Goal: Transaction & Acquisition: Purchase product/service

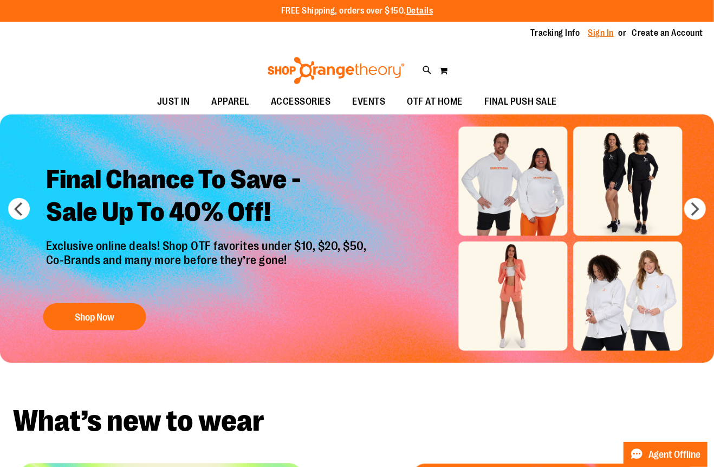
drag, startPoint x: 0, startPoint y: 0, endPoint x: 600, endPoint y: 31, distance: 600.7
click at [600, 31] on link "Sign In" at bounding box center [602, 33] width 26 height 12
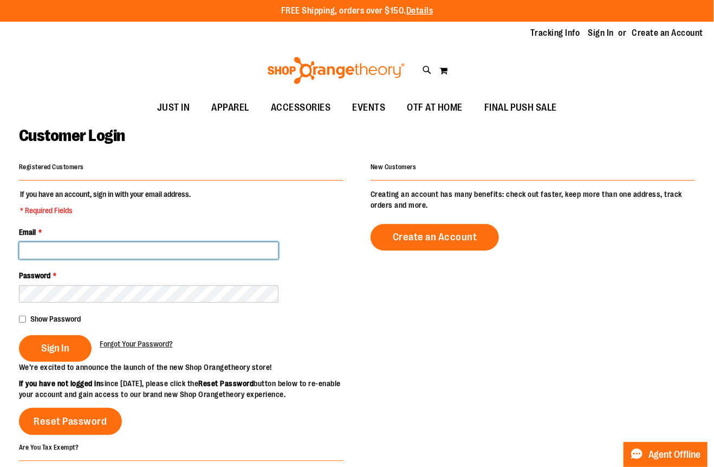
click at [50, 251] on input "Email *" at bounding box center [149, 250] width 260 height 17
type input "**********"
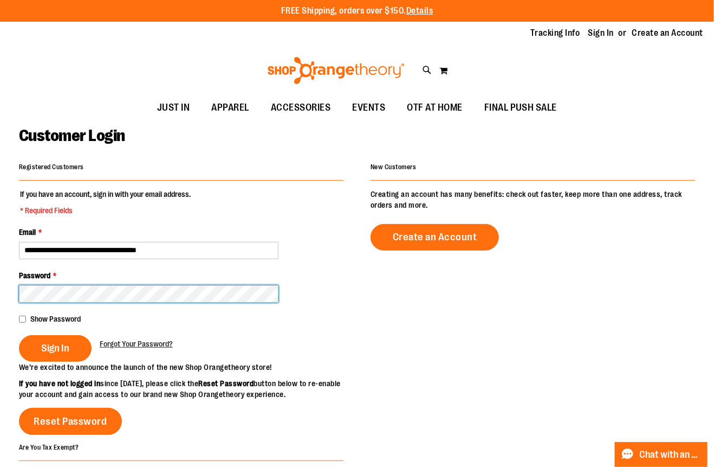
click at [19, 335] on button "Sign In" at bounding box center [55, 348] width 73 height 27
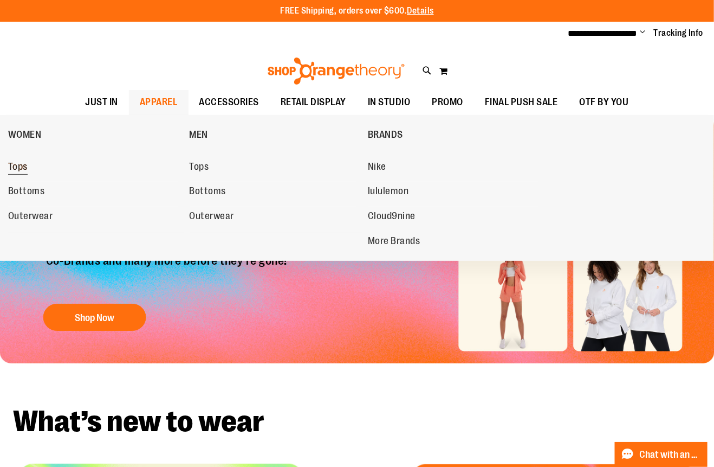
click at [20, 163] on span "Tops" at bounding box center [18, 168] width 20 height 14
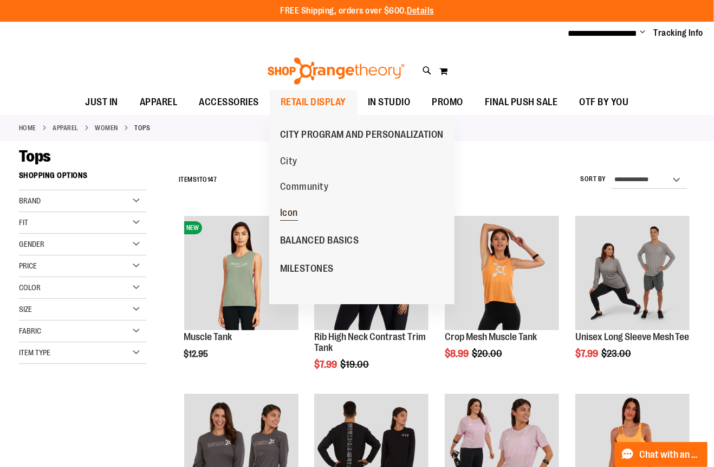
click at [297, 210] on span "Icon" at bounding box center [289, 214] width 18 height 14
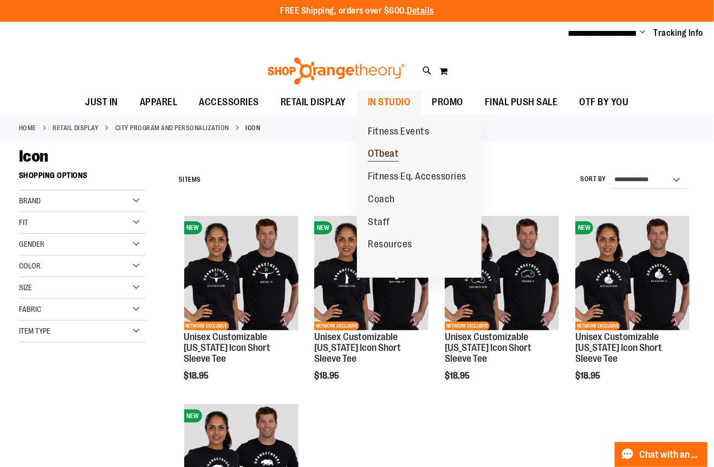
click at [386, 157] on span "OTbeat" at bounding box center [383, 155] width 31 height 14
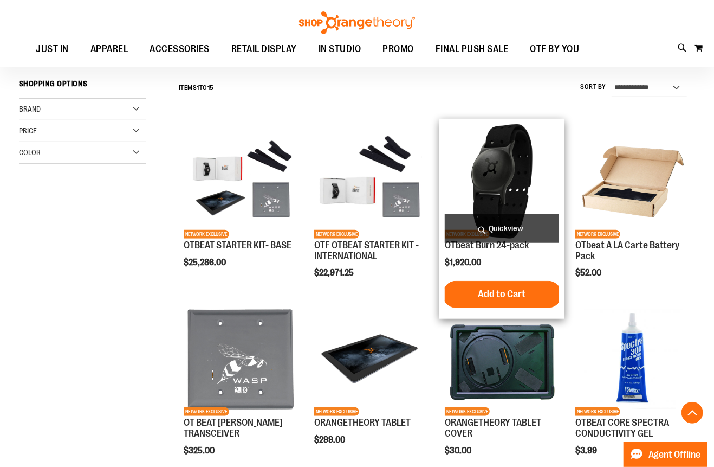
scroll to position [270, 0]
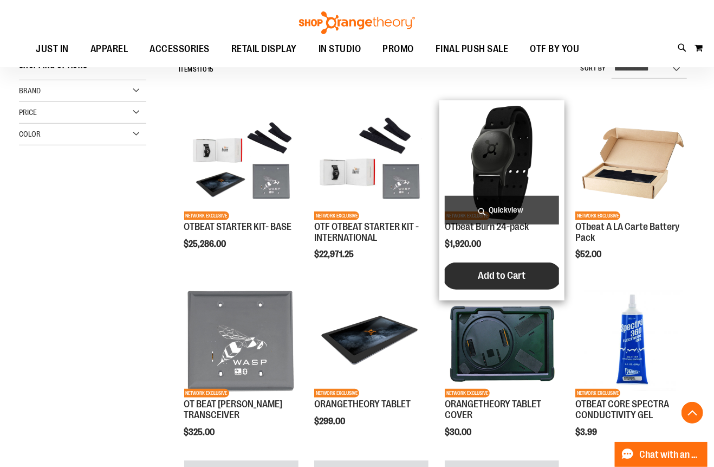
click at [496, 274] on span "Add to Cart" at bounding box center [503, 275] width 48 height 12
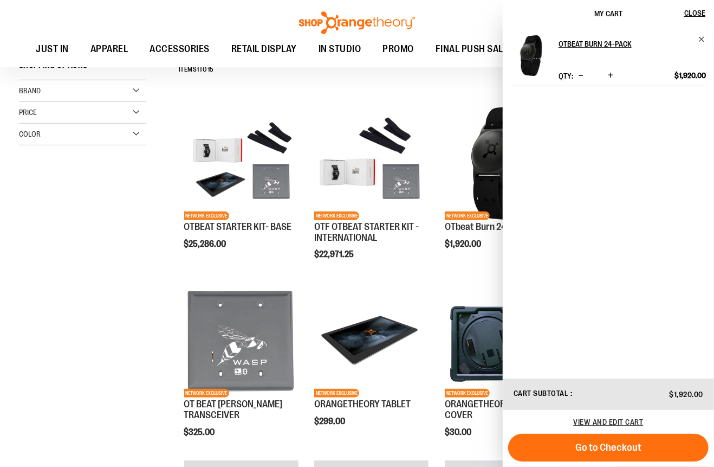
click at [435, 18] on div "Toggle Nav Search Popular Suggestions Advanced Search" at bounding box center [357, 33] width 714 height 67
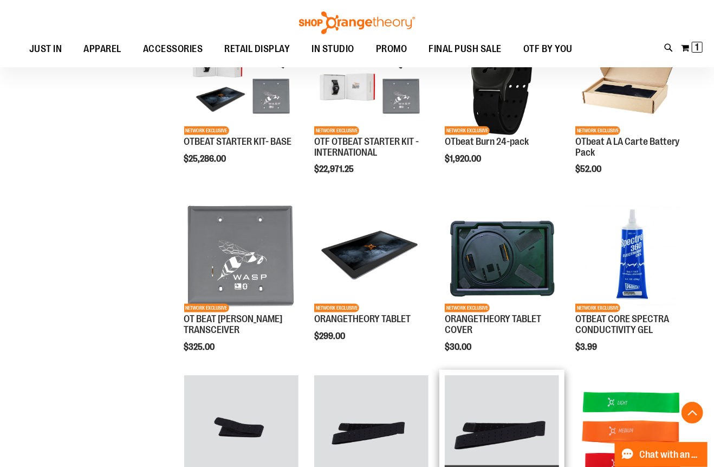
scroll to position [596, 0]
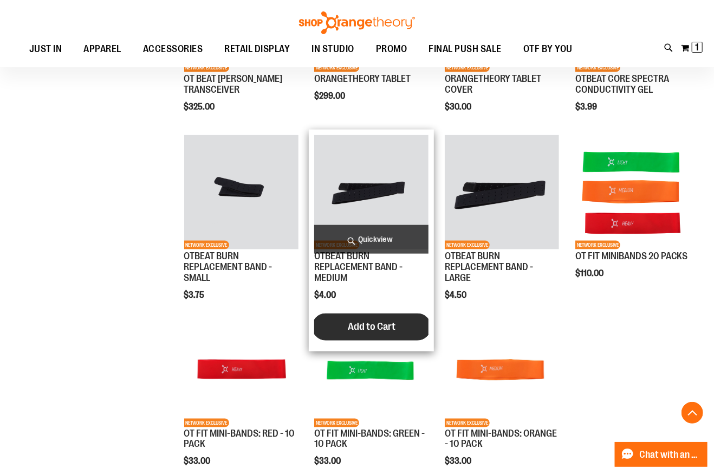
click at [375, 331] on span "Add to Cart" at bounding box center [372, 326] width 48 height 12
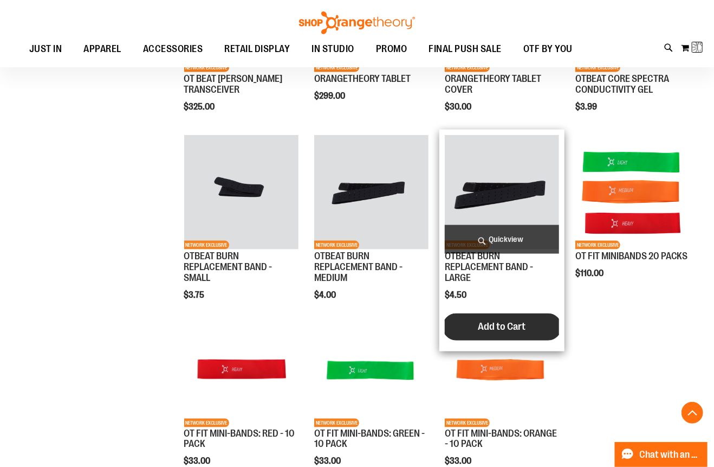
click at [489, 330] on span "Add to Cart" at bounding box center [503, 326] width 48 height 12
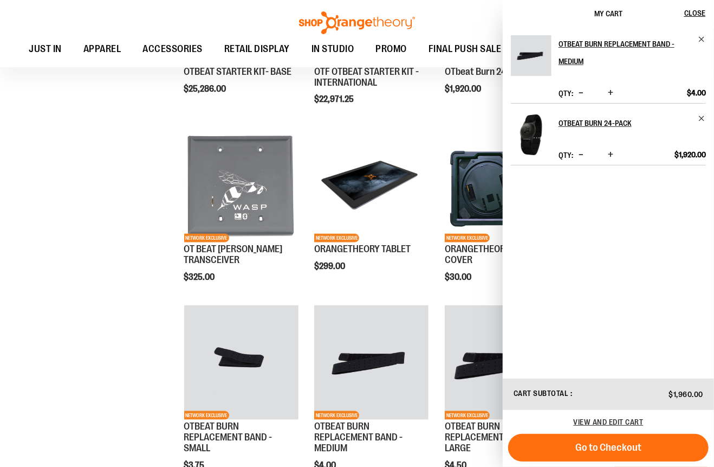
scroll to position [487, 0]
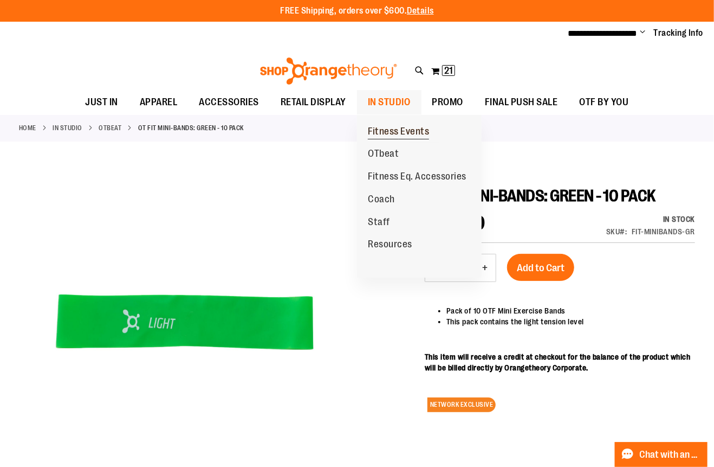
click at [380, 127] on span "Fitness Events" at bounding box center [398, 133] width 61 height 14
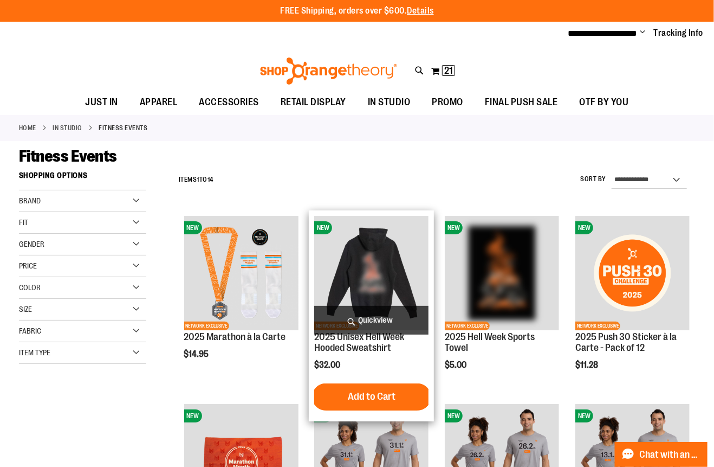
click at [368, 275] on img "product" at bounding box center [371, 273] width 114 height 114
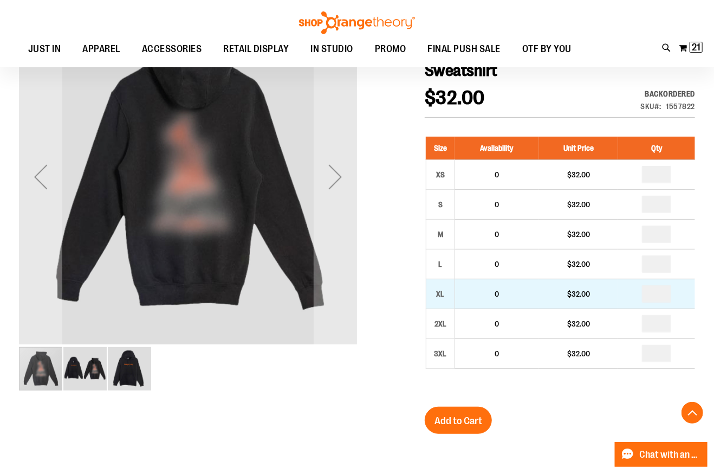
scroll to position [127, 0]
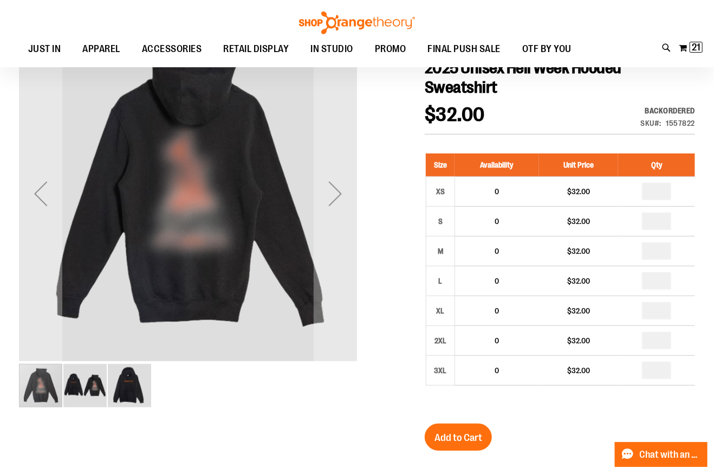
click at [102, 389] on img "image 2 of 3" at bounding box center [84, 385] width 43 height 43
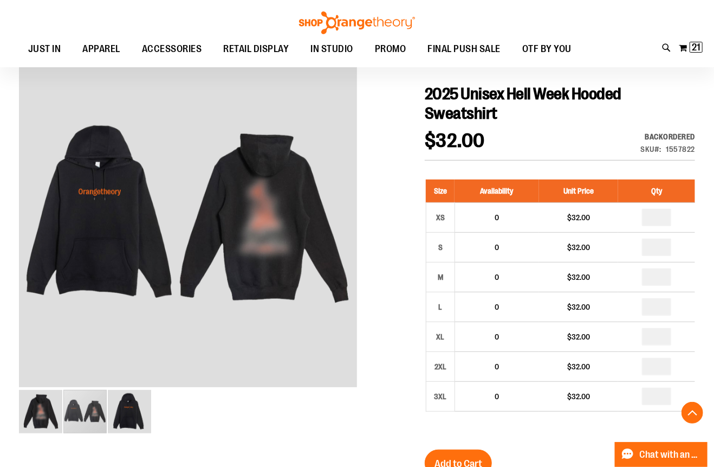
scroll to position [216, 0]
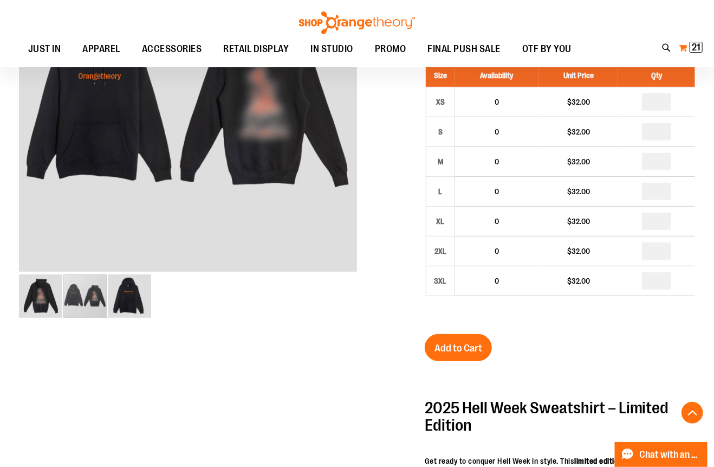
click at [696, 46] on span "21" at bounding box center [696, 47] width 9 height 11
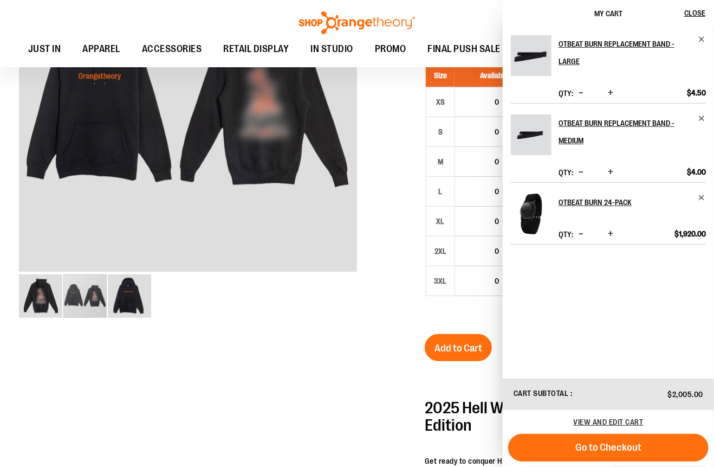
click at [579, 91] on span "Decrease product quantity" at bounding box center [581, 92] width 5 height 11
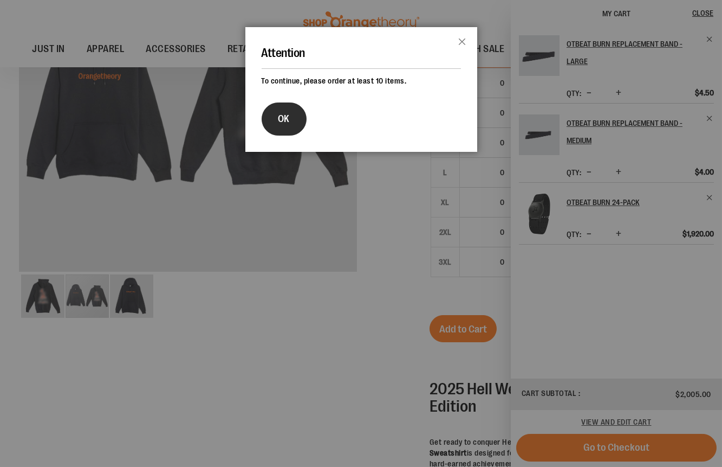
click at [275, 121] on button "OK" at bounding box center [284, 118] width 45 height 33
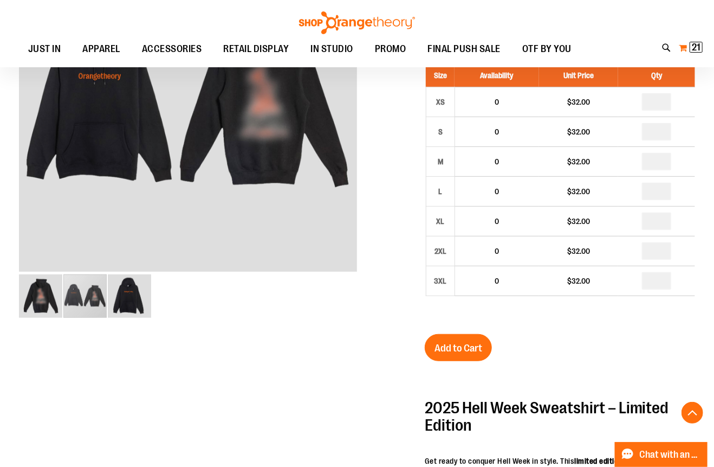
click at [696, 50] on span "21" at bounding box center [696, 47] width 9 height 11
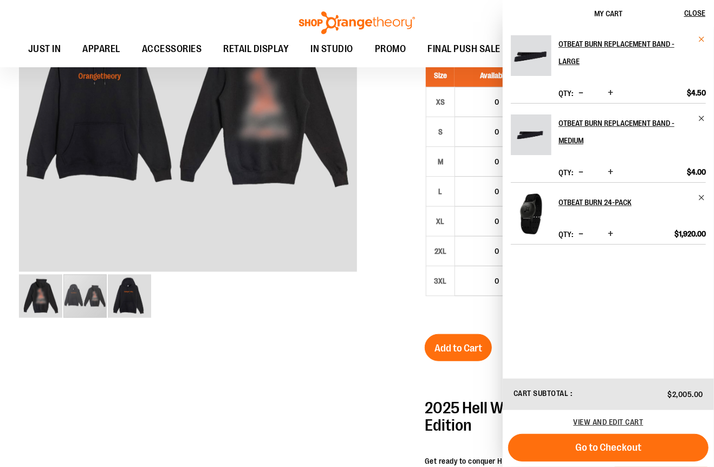
click at [702, 40] on span "Remove item" at bounding box center [702, 39] width 8 height 8
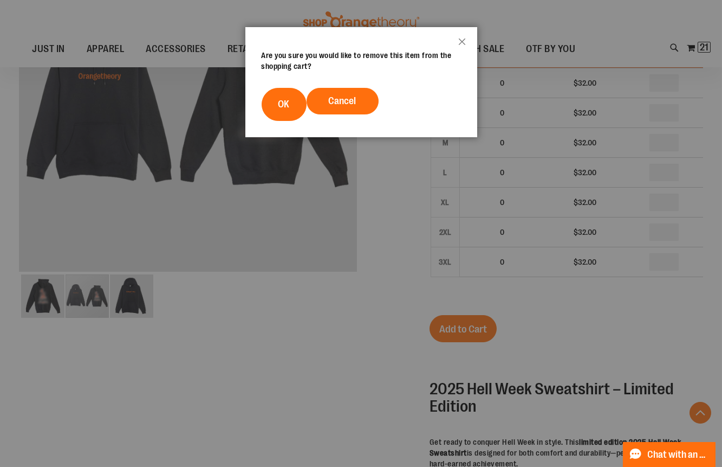
click at [258, 109] on footer "Cancel OK" at bounding box center [361, 105] width 232 height 66
click at [280, 107] on span "OK" at bounding box center [284, 104] width 11 height 11
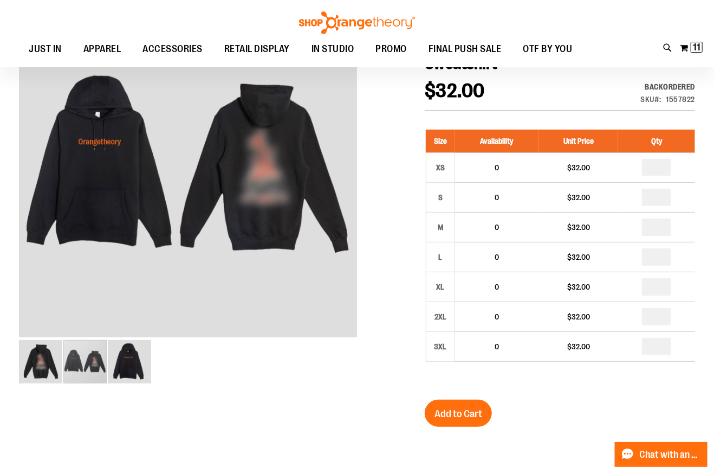
scroll to position [162, 0]
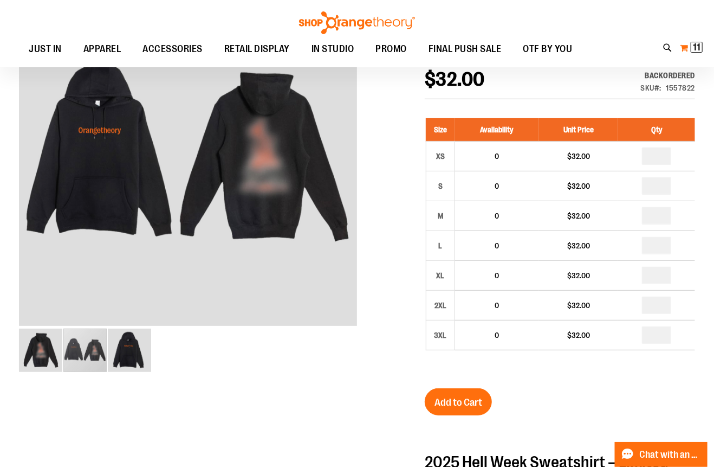
click at [696, 50] on span "11" at bounding box center [697, 47] width 8 height 11
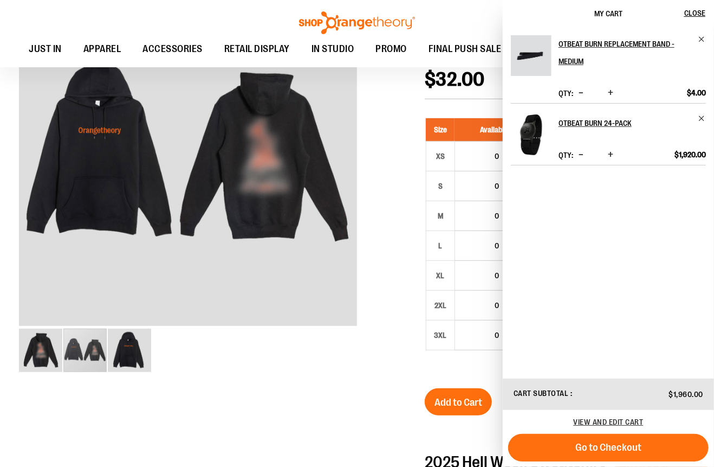
click at [591, 450] on span "Go to Checkout" at bounding box center [609, 447] width 66 height 12
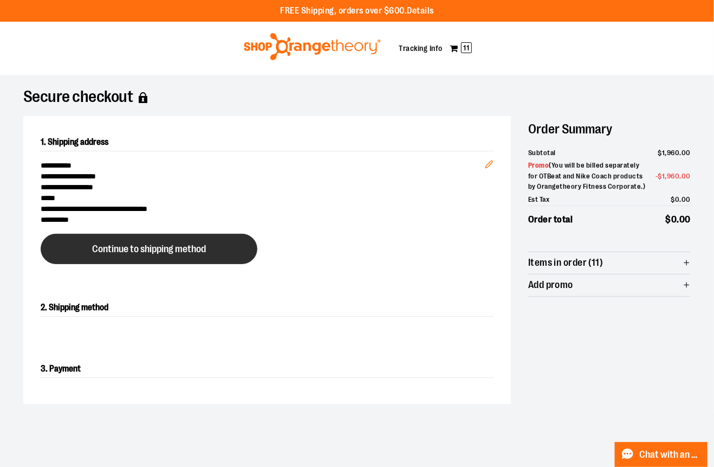
click at [179, 242] on button "Continue to shipping method" at bounding box center [149, 249] width 217 height 30
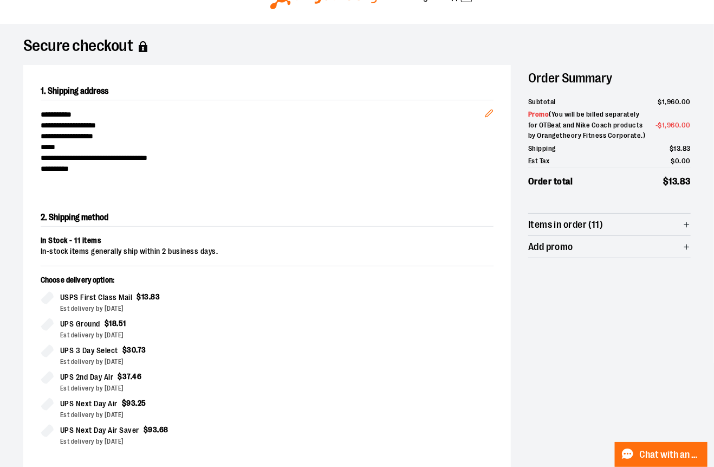
scroll to position [196, 0]
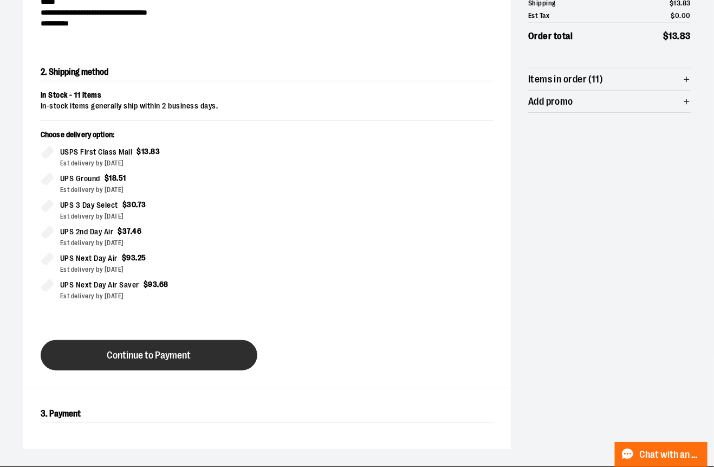
click at [183, 355] on span "Continue to Payment" at bounding box center [149, 355] width 84 height 10
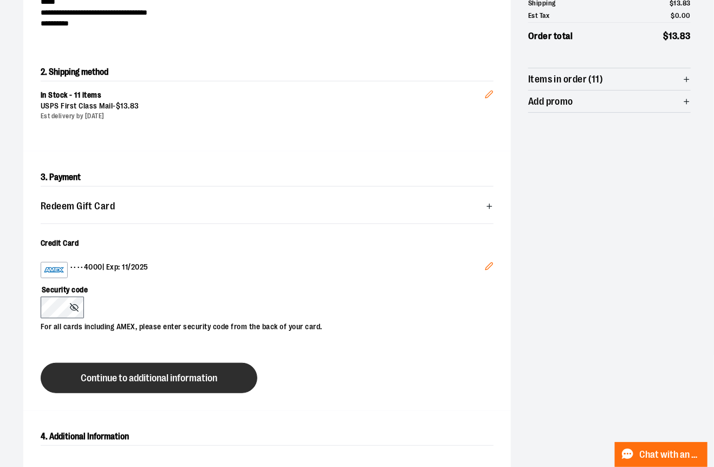
click at [85, 382] on span "Continue to additional information" at bounding box center [149, 378] width 137 height 10
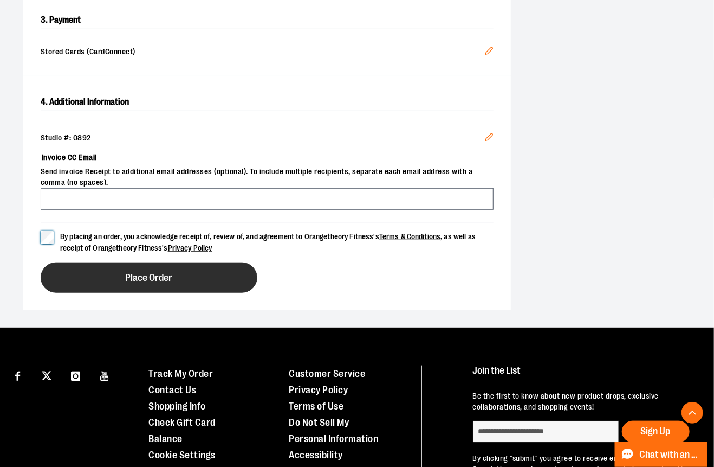
scroll to position [359, 0]
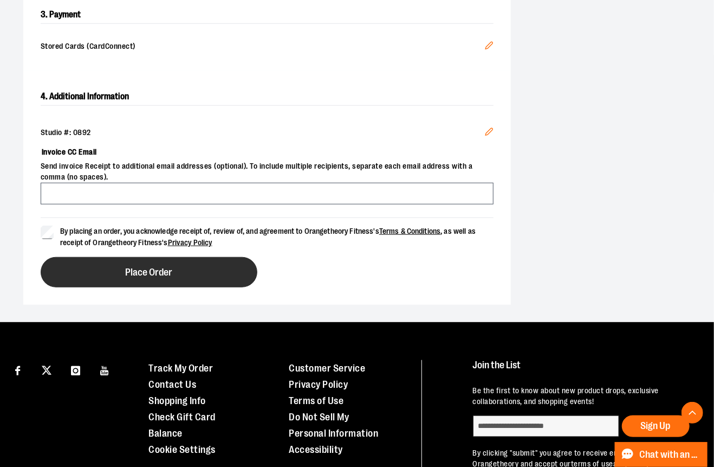
click at [156, 275] on span "Place Order" at bounding box center [149, 272] width 47 height 10
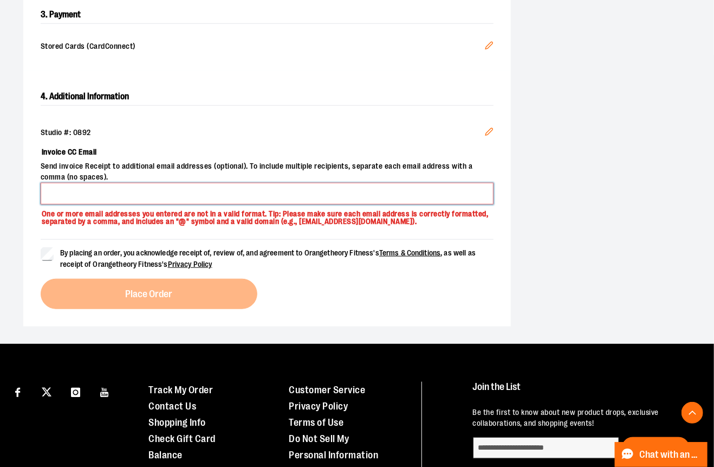
click at [139, 196] on input "Invoice CC Email" at bounding box center [267, 194] width 453 height 22
type input "**********"
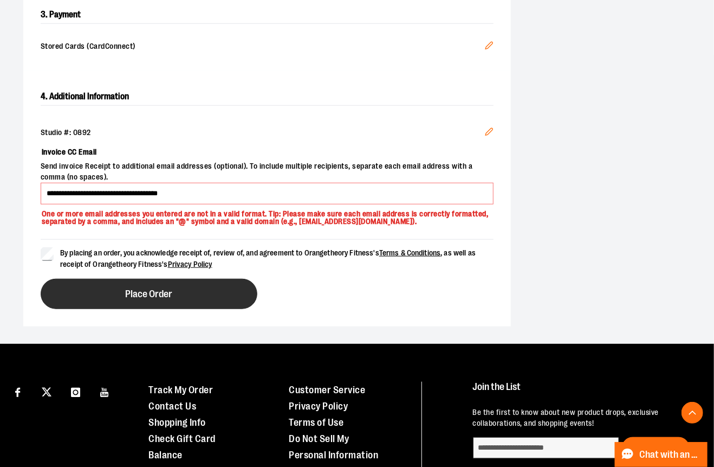
click at [133, 285] on button "Place Order" at bounding box center [149, 294] width 217 height 30
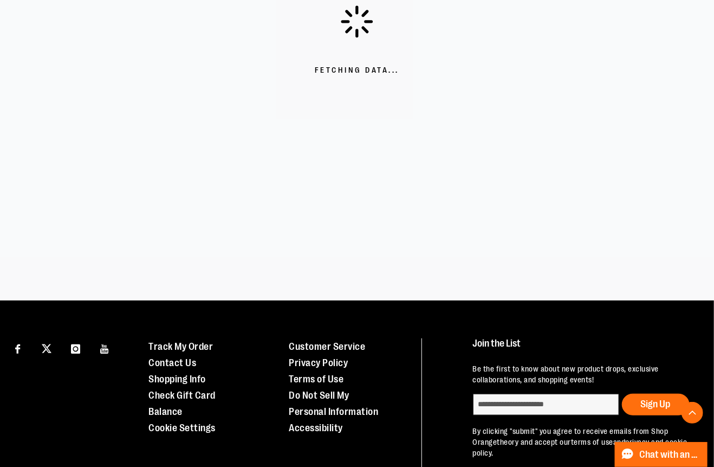
scroll to position [135, 0]
